Goal: Navigation & Orientation: Find specific page/section

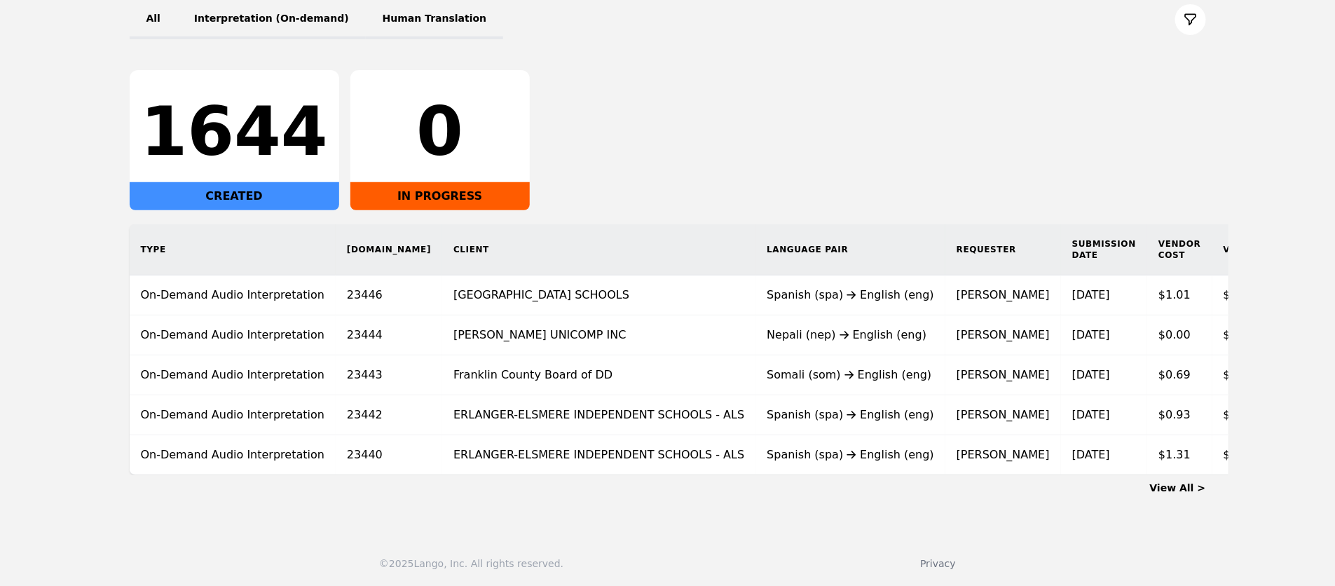
click at [1189, 487] on link "View All >" at bounding box center [1178, 487] width 56 height 11
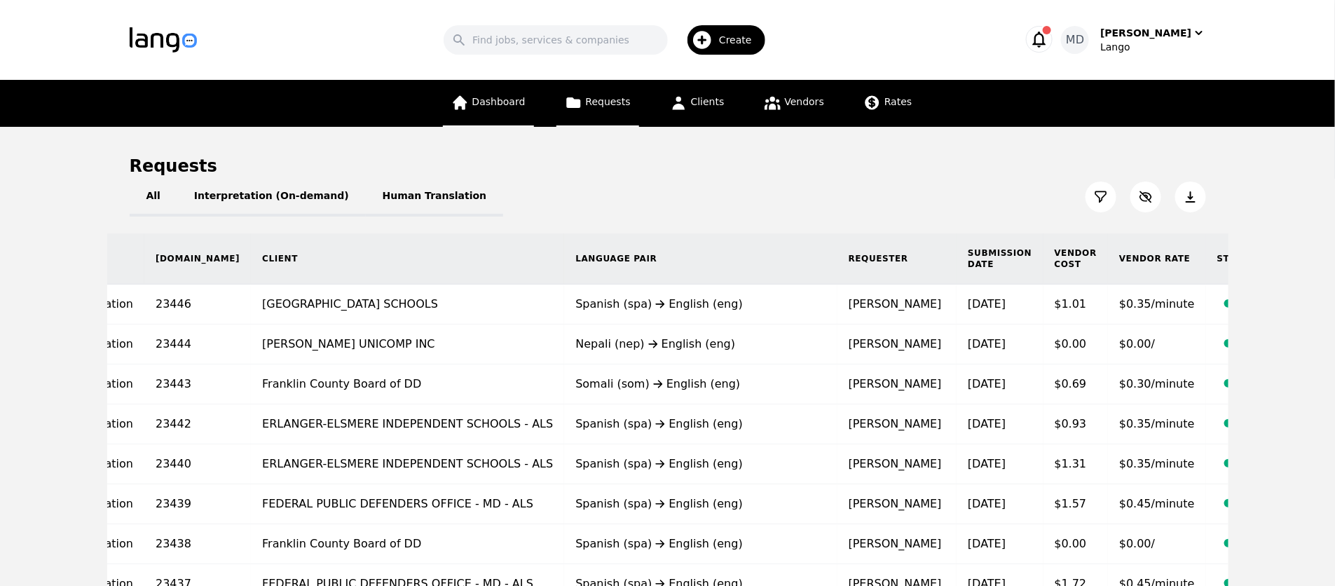
click at [509, 107] on link "Dashboard" at bounding box center [488, 103] width 91 height 47
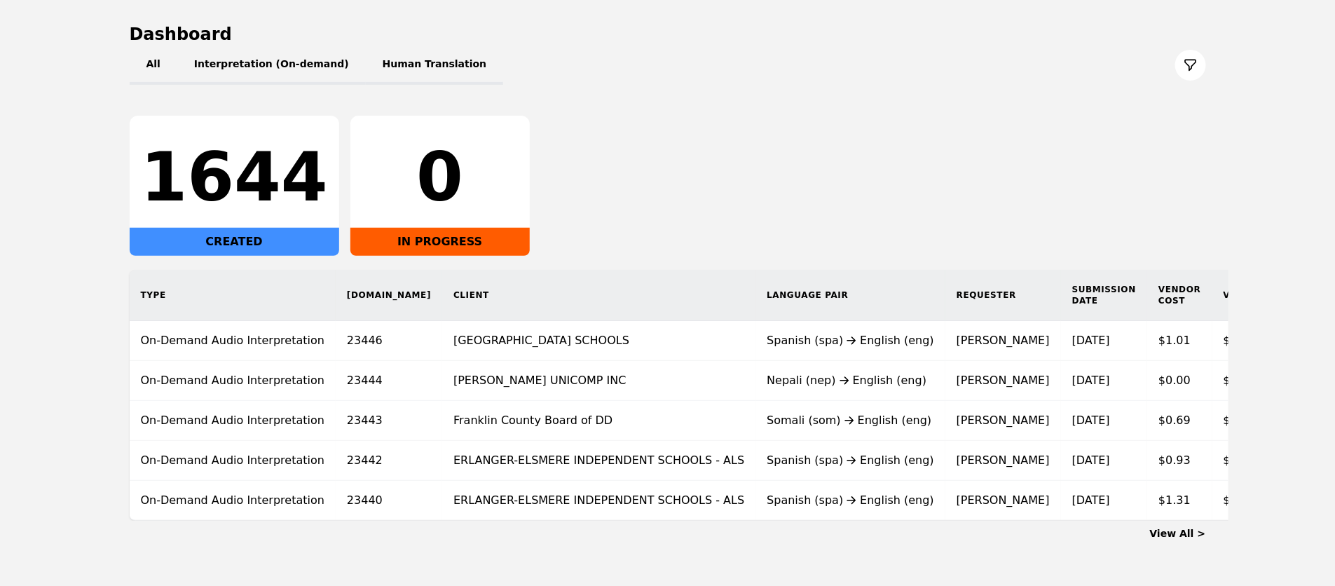
scroll to position [177, 0]
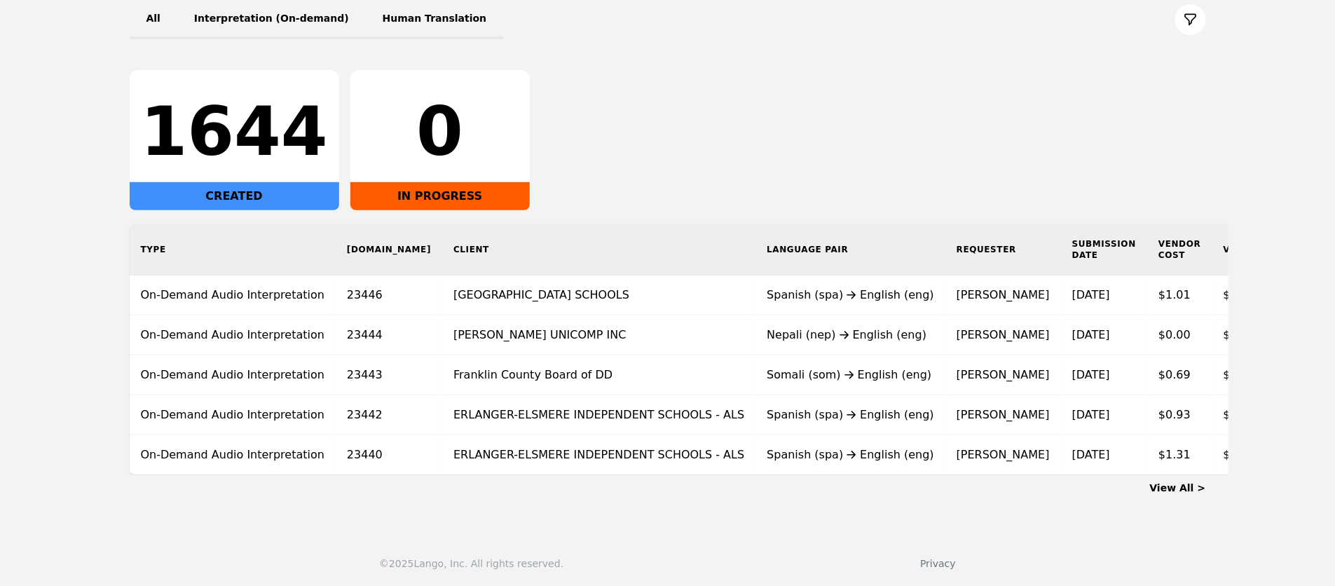
click at [1193, 487] on link "View All >" at bounding box center [1178, 487] width 56 height 11
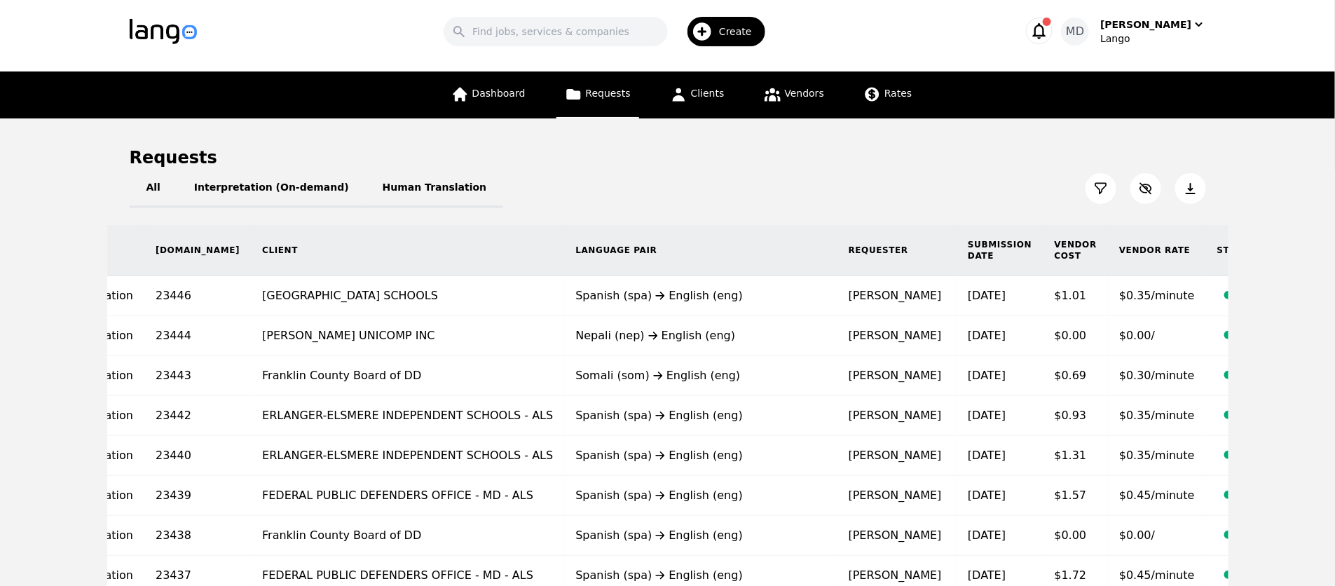
scroll to position [3, 0]
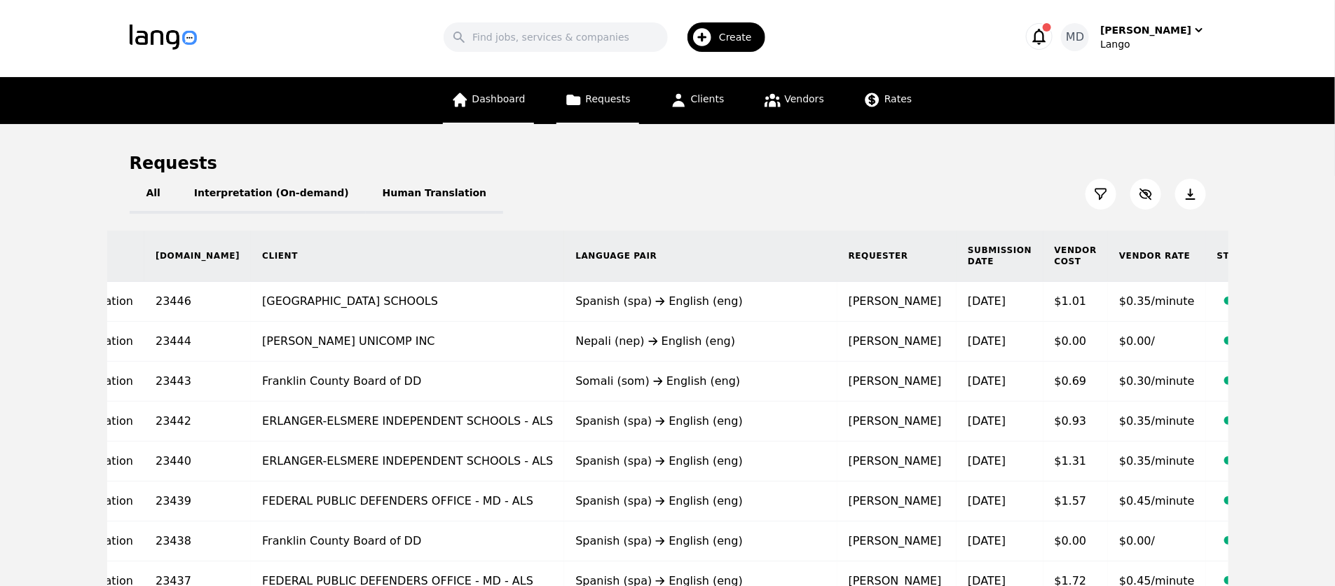
click at [506, 104] on link "Dashboard" at bounding box center [488, 100] width 91 height 47
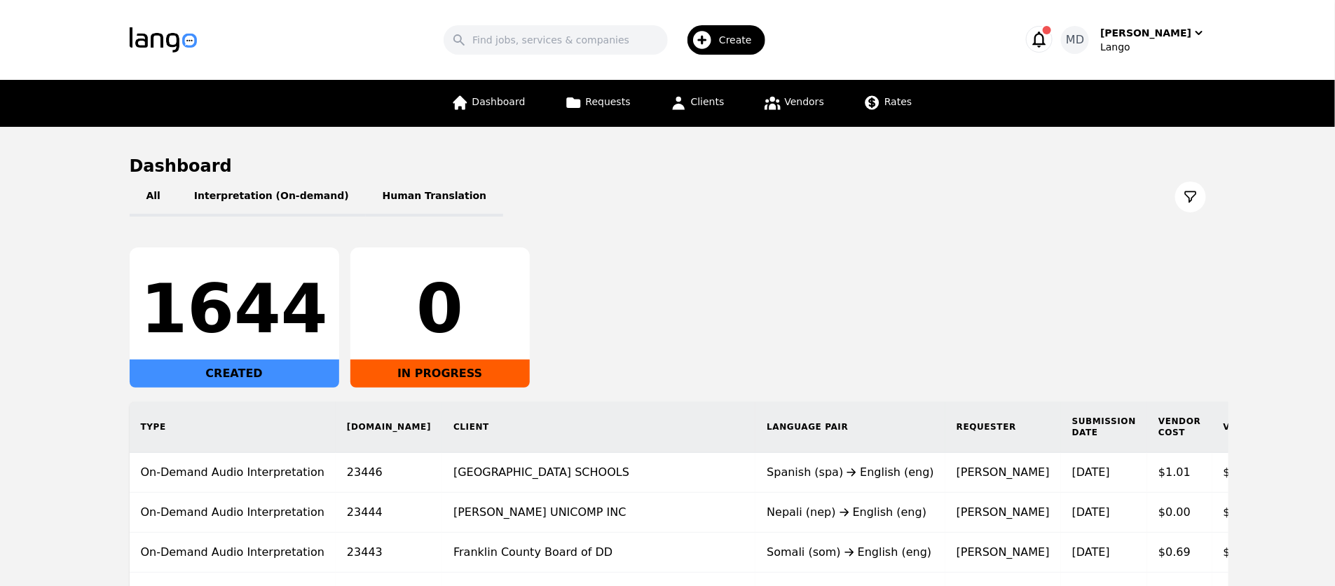
scroll to position [177, 0]
